Goal: Information Seeking & Learning: Learn about a topic

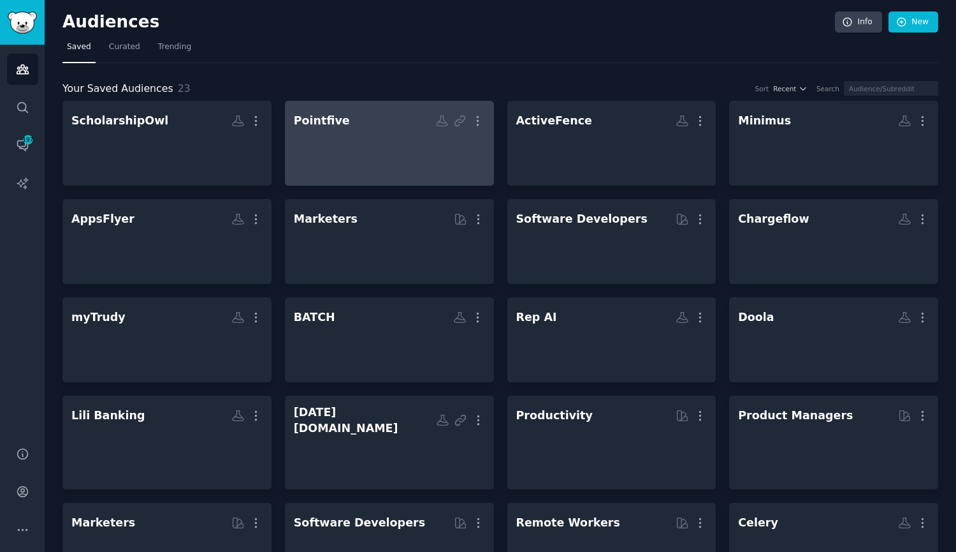
click at [356, 132] on div at bounding box center [389, 154] width 191 height 45
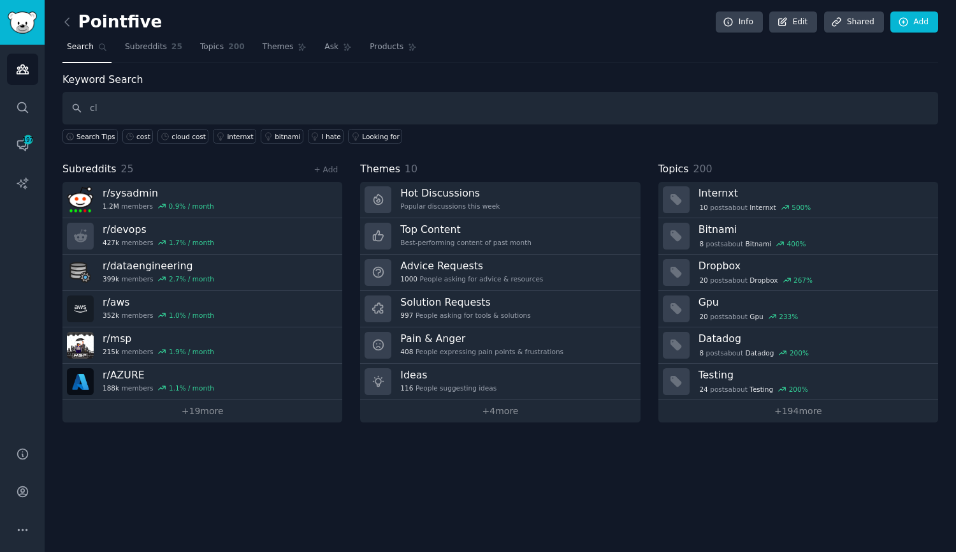
type input "c"
type input "cost"
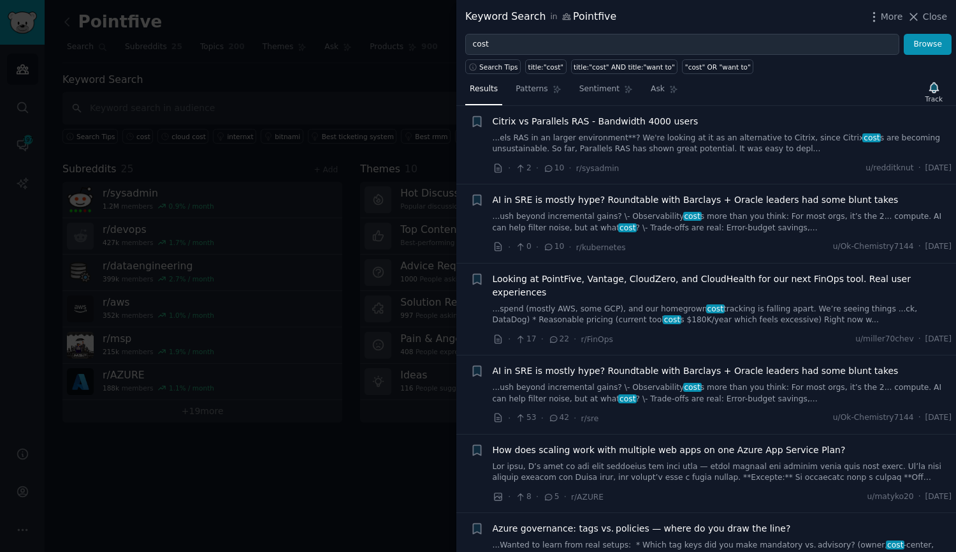
scroll to position [638, 0]
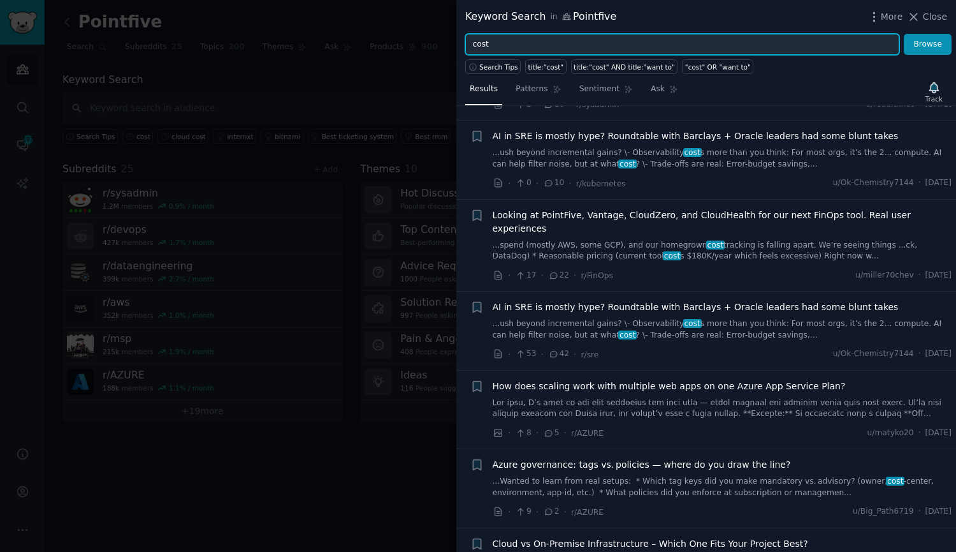
click at [541, 41] on input "cost" at bounding box center [682, 45] width 434 height 22
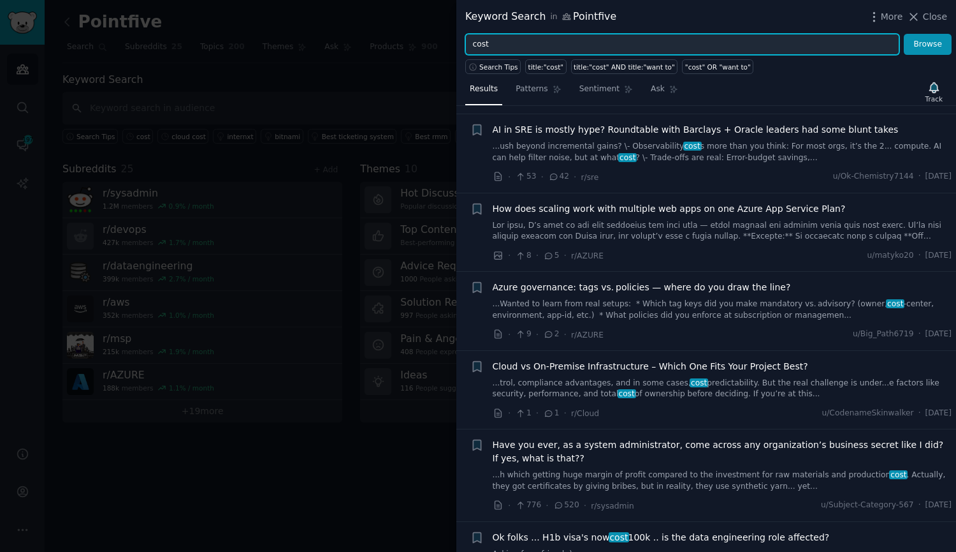
scroll to position [829, 0]
